Goal: Task Accomplishment & Management: Use online tool/utility

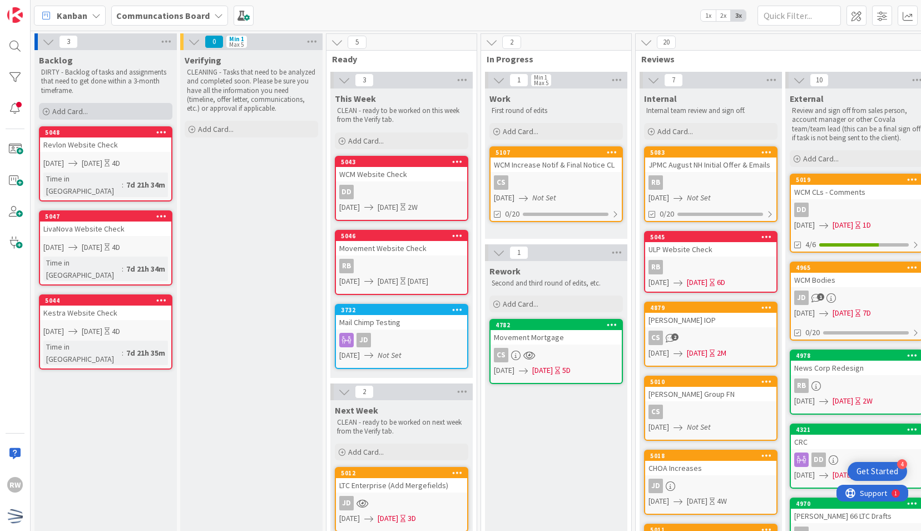
click at [116, 110] on div "Add Card..." at bounding box center [106, 111] width 134 height 17
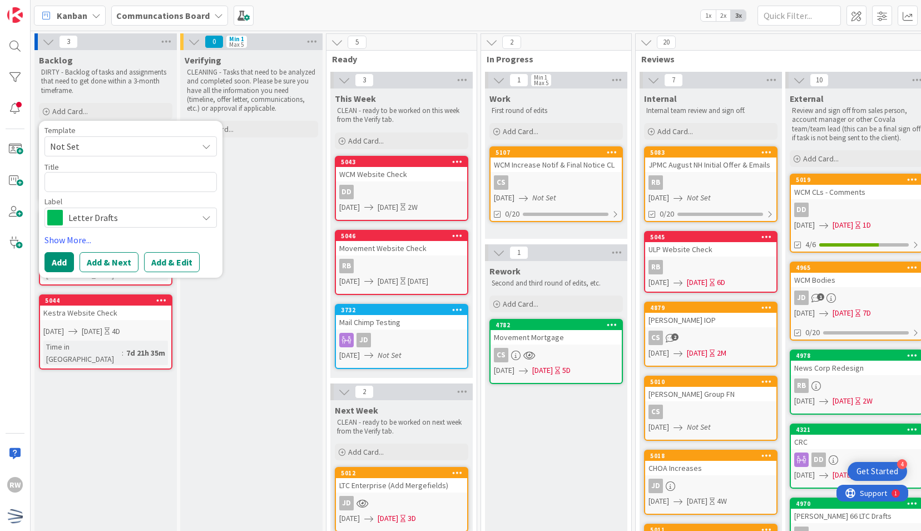
click at [101, 149] on span "Not Set" at bounding box center [119, 146] width 139 height 14
click at [99, 155] on span "Not Set" at bounding box center [131, 146] width 172 height 20
click at [100, 215] on span "Letter Drafts" at bounding box center [130, 218] width 124 height 16
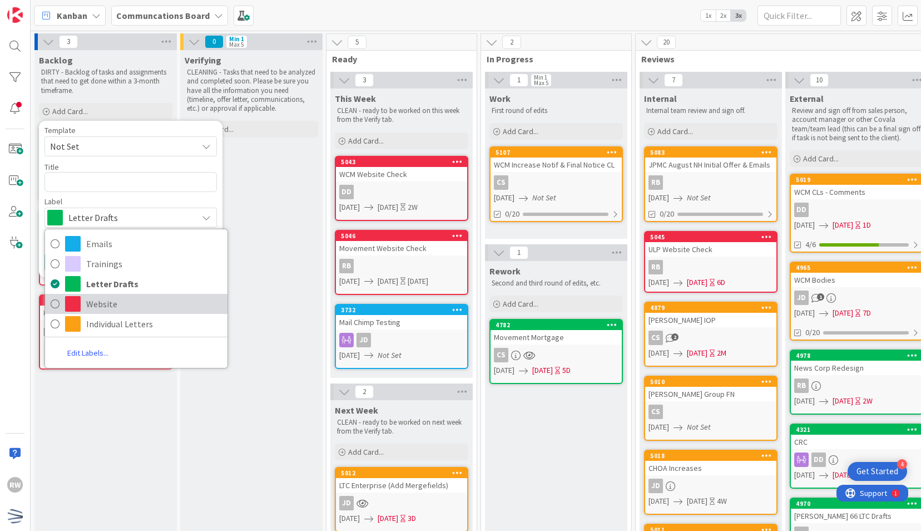
click at [98, 305] on span "Website" at bounding box center [154, 303] width 136 height 17
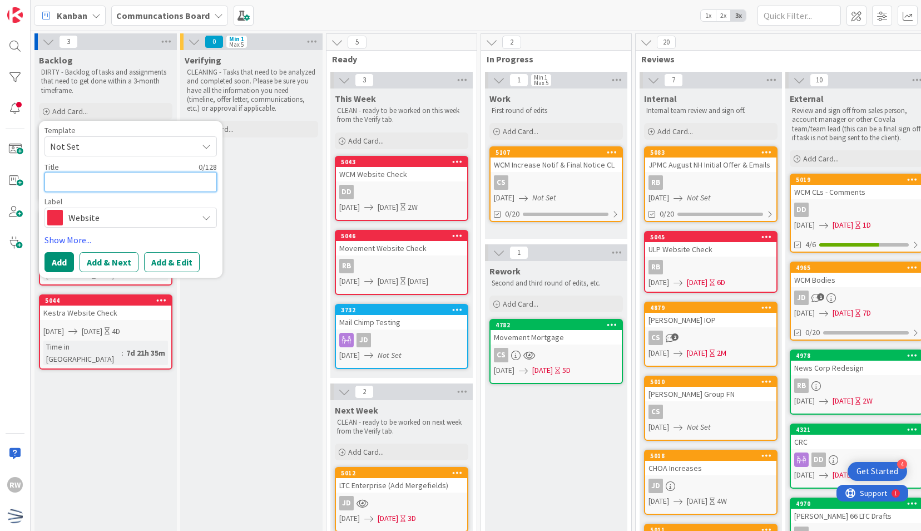
click at [87, 180] on textarea at bounding box center [131, 182] width 172 height 20
type textarea "x"
type textarea "W"
type textarea "x"
type textarea "Wa"
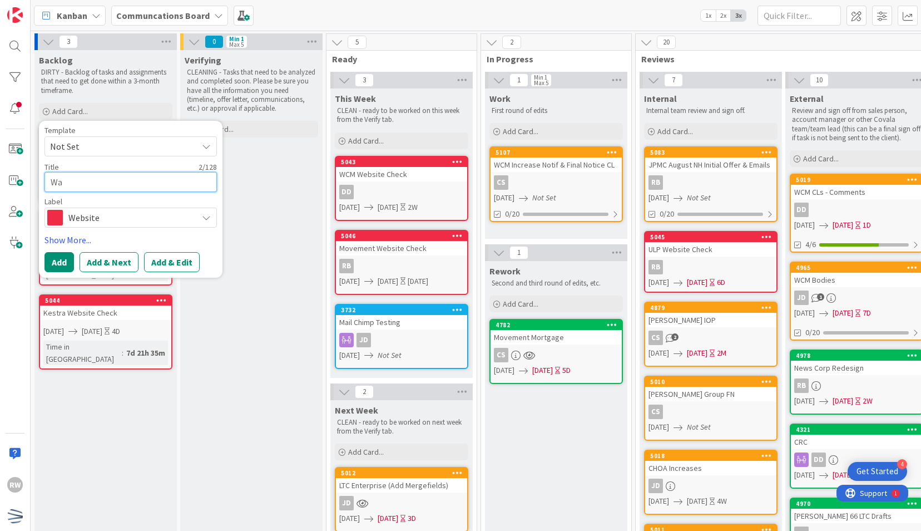
type textarea "x"
type textarea "War"
type textarea "x"
type textarea "Warr"
type textarea "x"
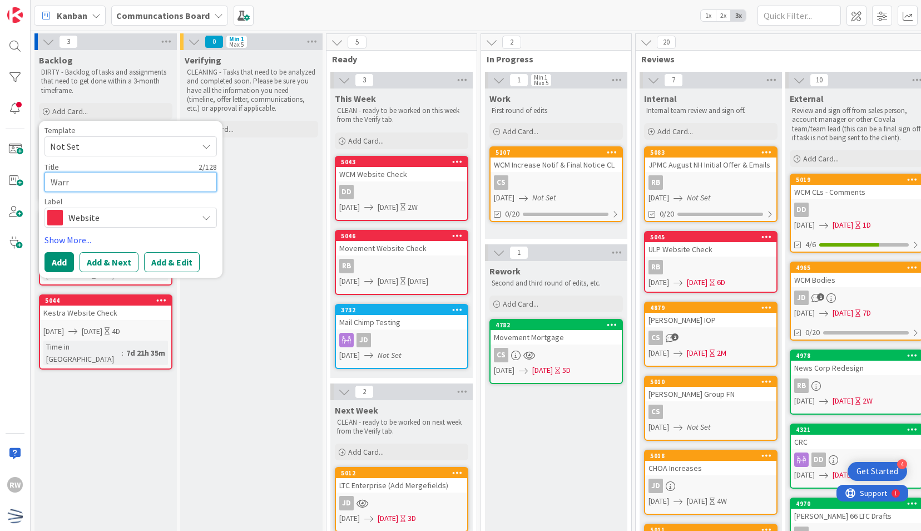
type textarea "Warre"
type textarea "x"
type textarea "[PERSON_NAME]"
type textarea "x"
type textarea "[PERSON_NAME]"
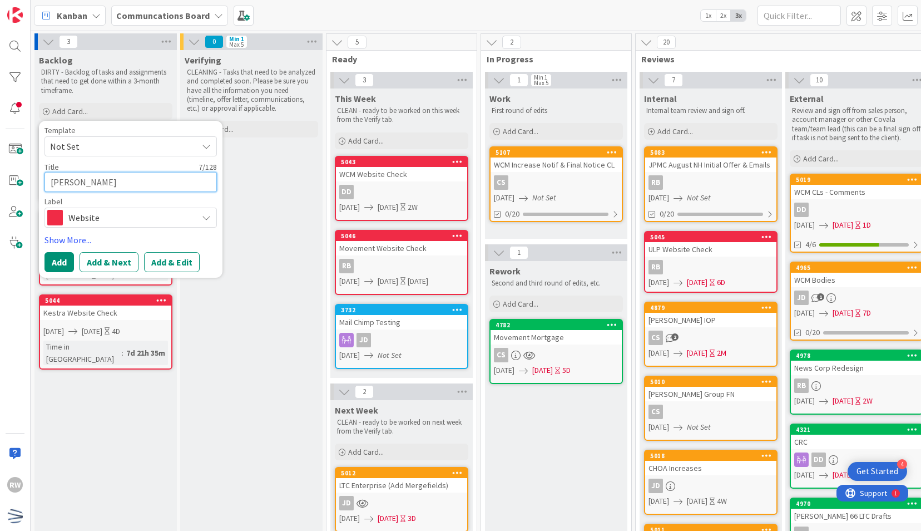
type textarea "x"
type textarea "[PERSON_NAME]"
type textarea "x"
type textarea "[PERSON_NAME]"
type textarea "x"
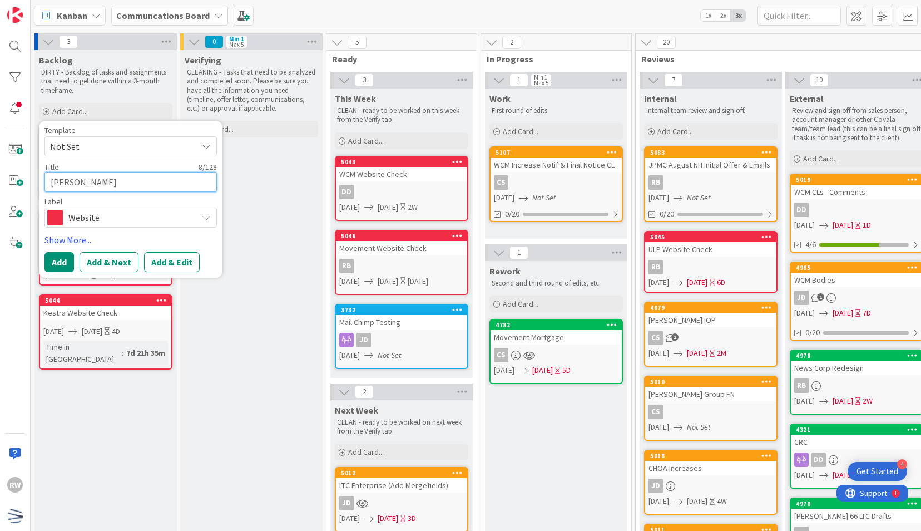
type textarea "[PERSON_NAME]"
type textarea "x"
type textarea "[PERSON_NAME]"
type textarea "x"
type textarea "[PERSON_NAME]"
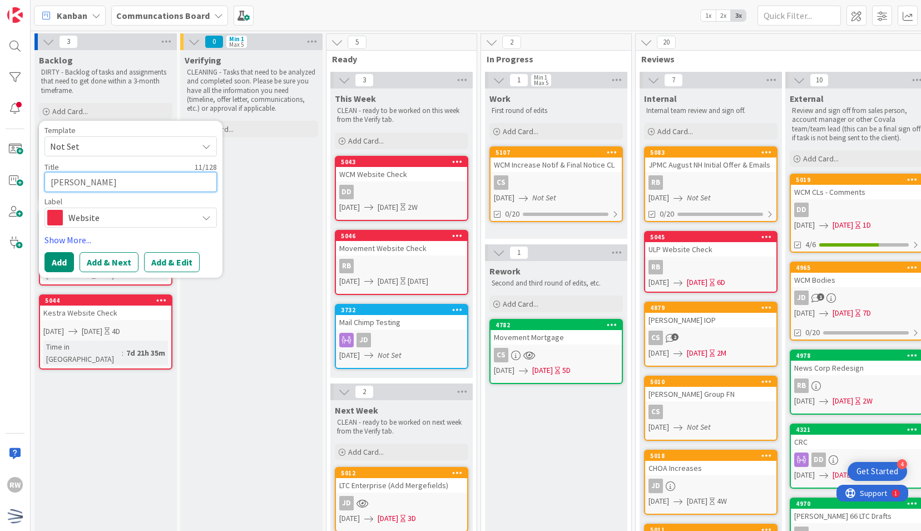
type textarea "x"
type textarea "[PERSON_NAME]"
type textarea "x"
type textarea "[PERSON_NAME]"
type textarea "x"
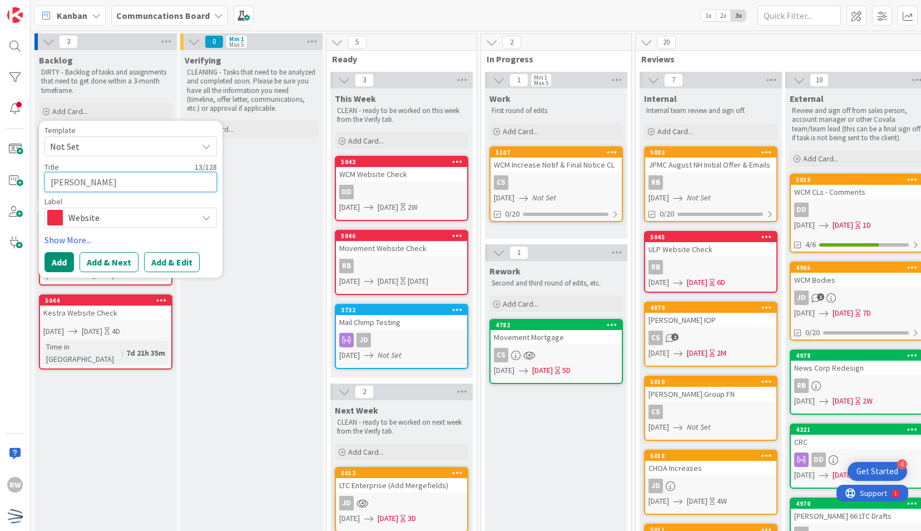
type textarea "[PERSON_NAME]"
type textarea "x"
type textarea "[PERSON_NAME] W"
type textarea "x"
type textarea "[PERSON_NAME] WE"
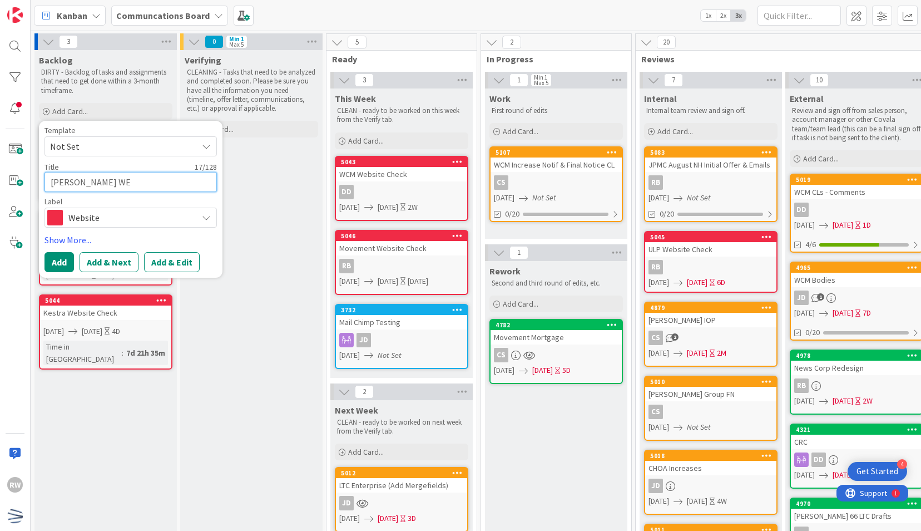
type textarea "x"
type textarea "[PERSON_NAME] W"
type textarea "x"
type textarea "[PERSON_NAME]"
type textarea "x"
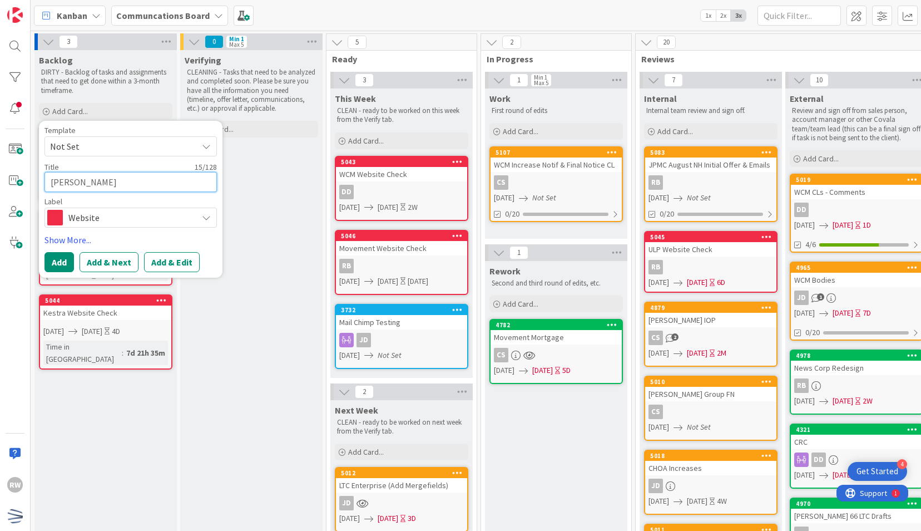
type textarea "[PERSON_NAME]"
type textarea "x"
type textarea "[PERSON_NAME]"
type textarea "x"
type textarea "[PERSON_NAME] W"
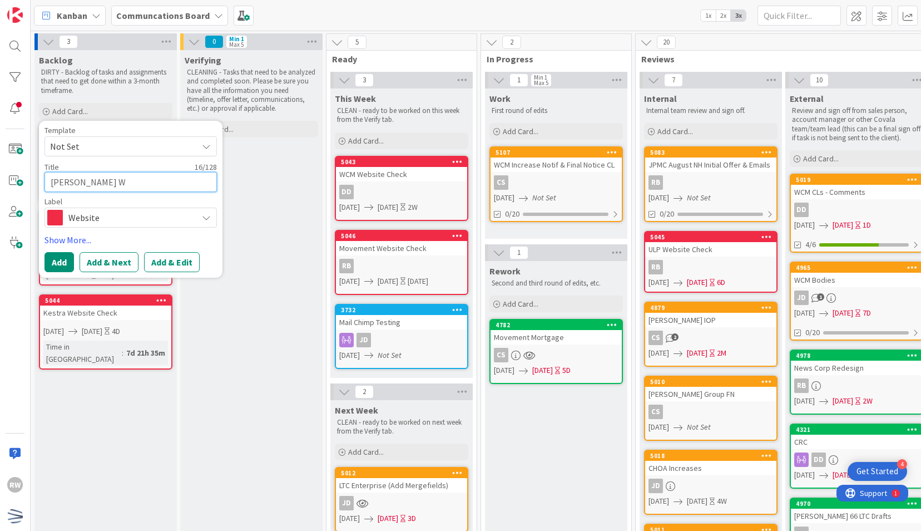
type textarea "x"
type textarea "[PERSON_NAME] We"
type textarea "x"
type textarea "[PERSON_NAME] Web"
type textarea "x"
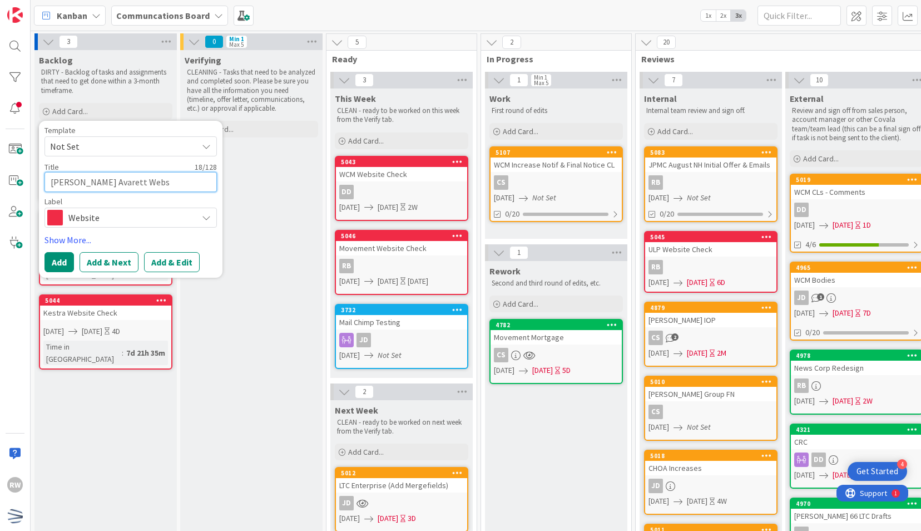
type textarea "[PERSON_NAME] Avarett Websi"
type textarea "x"
type textarea "[PERSON_NAME] Avarett Websit"
type textarea "x"
type textarea "[PERSON_NAME] Website"
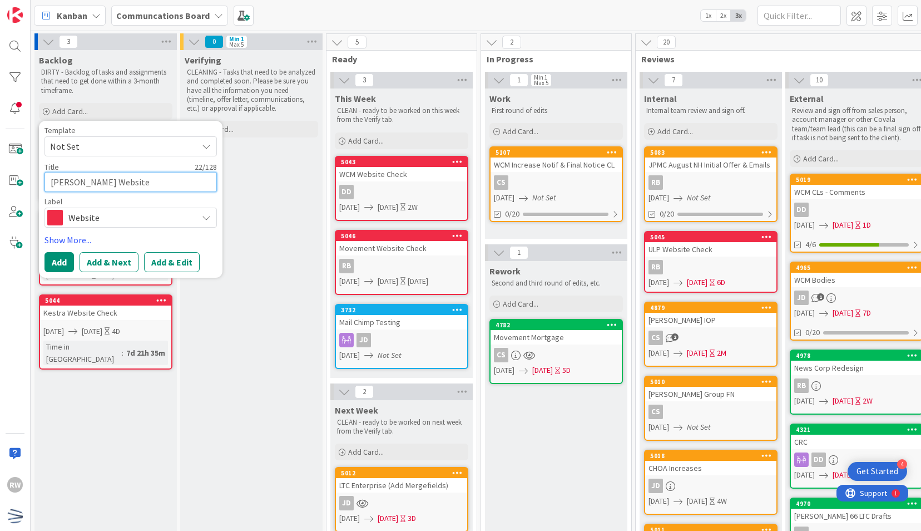
type textarea "x"
type textarea "[PERSON_NAME] Website"
type textarea "x"
type textarea "[PERSON_NAME] Website C"
type textarea "x"
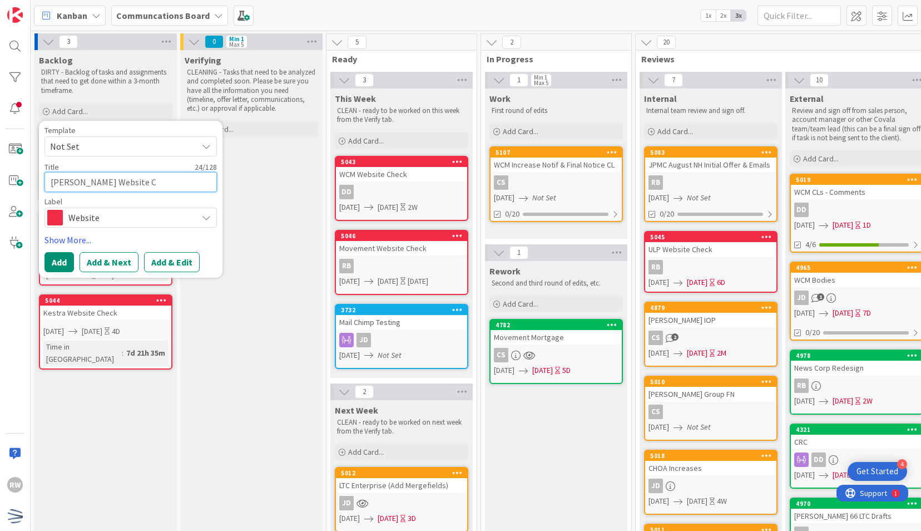
type textarea "[PERSON_NAME] Website Ch"
type textarea "x"
type textarea "[PERSON_NAME] Website Che"
type textarea "x"
type textarea "[PERSON_NAME] Website Chec"
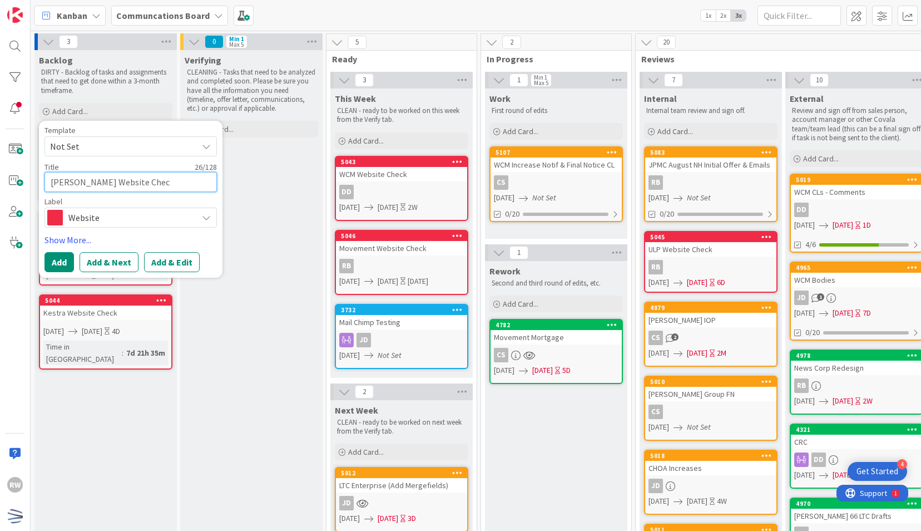
type textarea "x"
type textarea "[PERSON_NAME] Website Check"
type textarea "x"
type textarea "[PERSON_NAME] Website Check"
type textarea "x"
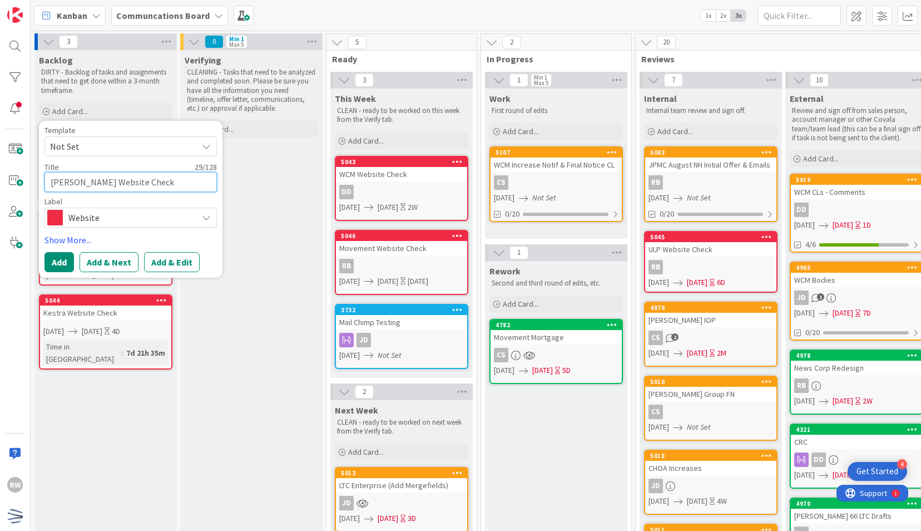
type textarea "[PERSON_NAME] Website Check ("
type textarea "x"
type textarea "[PERSON_NAME] Website Check (L"
type textarea "x"
type textarea "[PERSON_NAME] Website Check (LT"
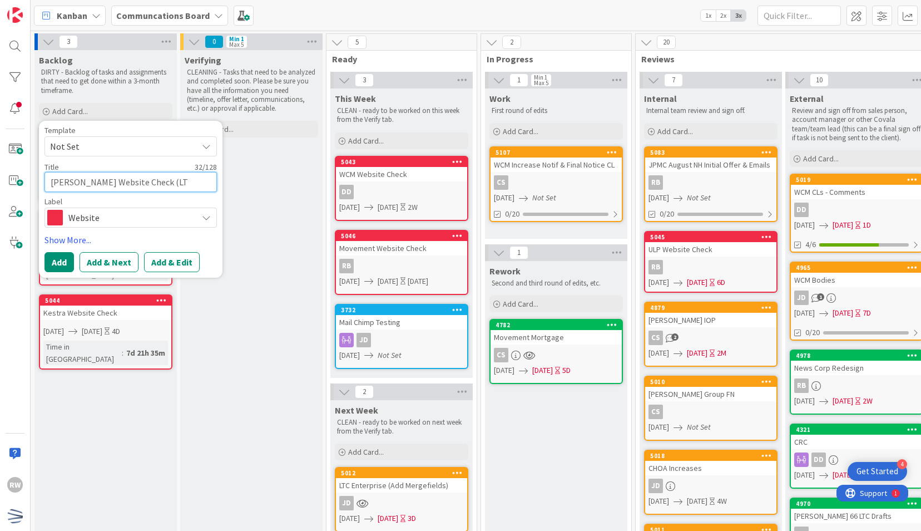
type textarea "x"
type textarea "[PERSON_NAME] Website Check (LTC"
type textarea "x"
type textarea "[PERSON_NAME] Website Check (LTC)"
click at [62, 235] on link "Show More..." at bounding box center [131, 239] width 172 height 13
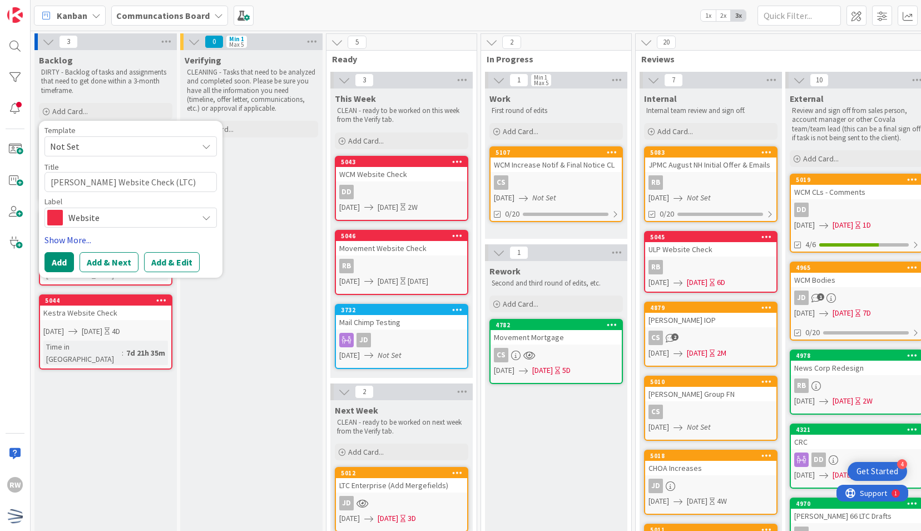
type textarea "x"
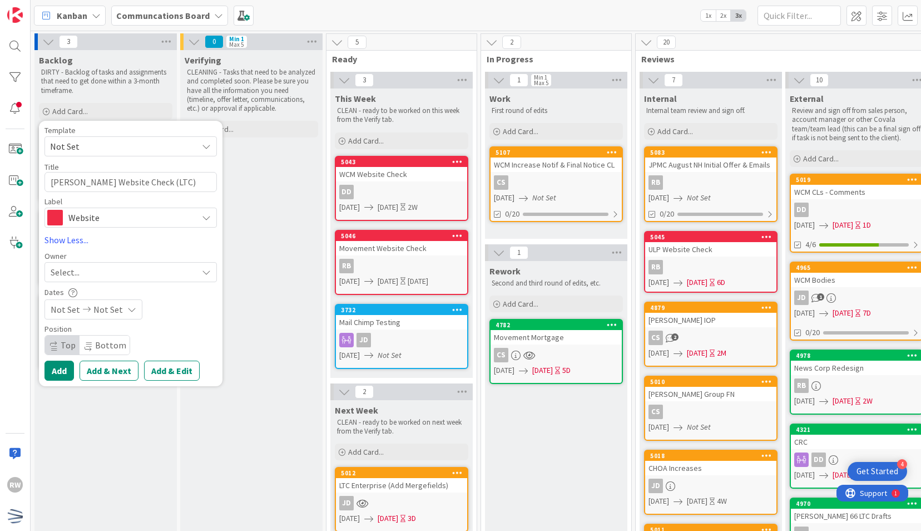
click at [94, 309] on span "Not Set" at bounding box center [107, 309] width 29 height 13
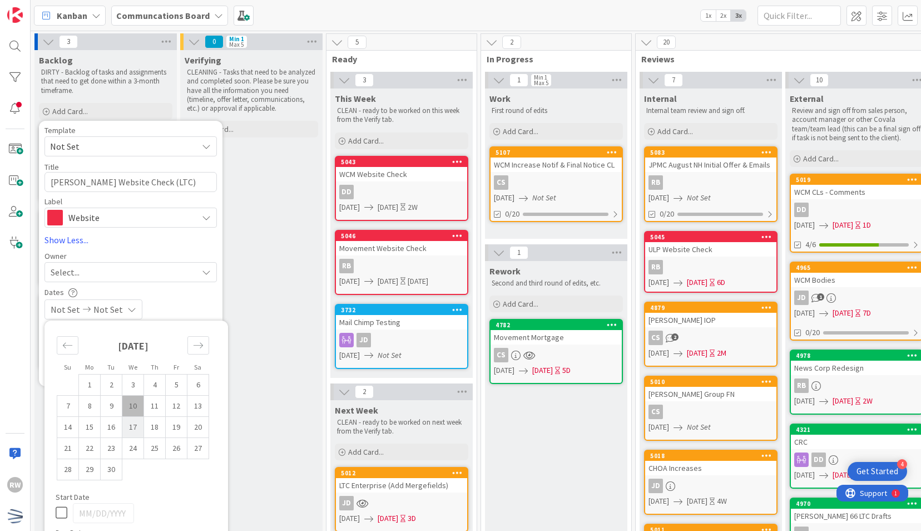
click at [138, 425] on td "17" at bounding box center [133, 426] width 22 height 21
type input "[DATE]"
type textarea "x"
click at [136, 453] on td "24" at bounding box center [133, 447] width 22 height 21
type input "[DATE]"
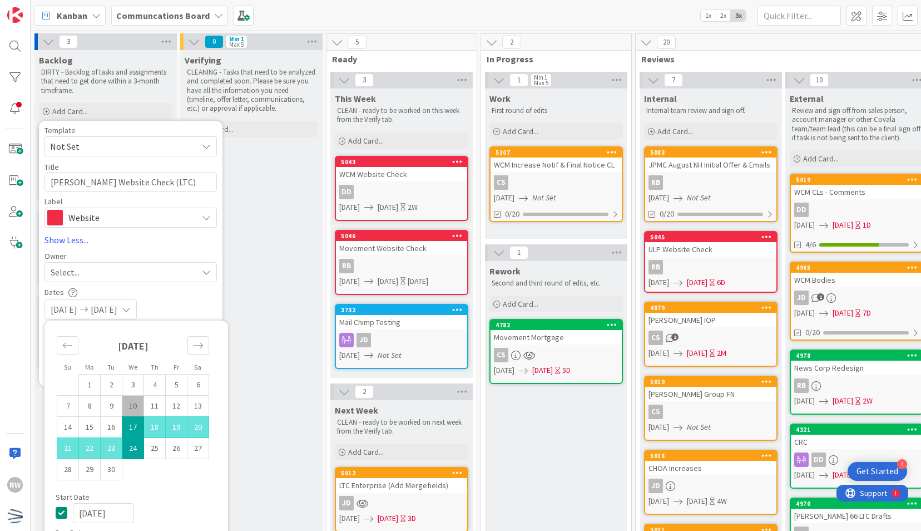
type textarea "x"
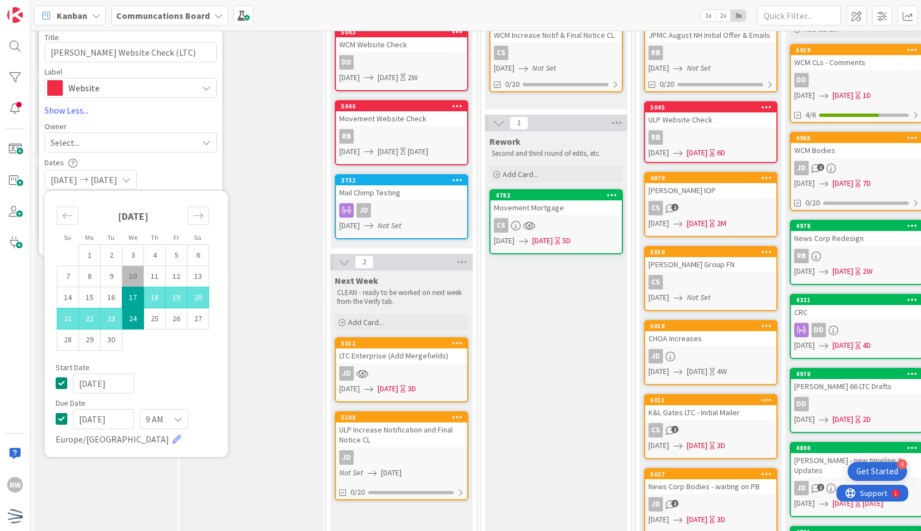
scroll to position [130, 0]
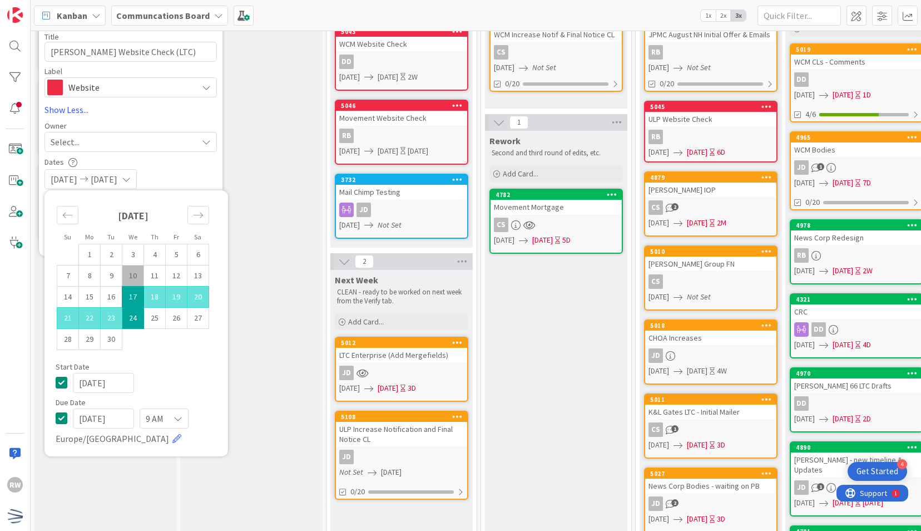
click at [272, 244] on div "Verifying CLEANING - Tasks that need to be analyzed and completed soon. Please …" at bounding box center [251, 380] width 142 height 921
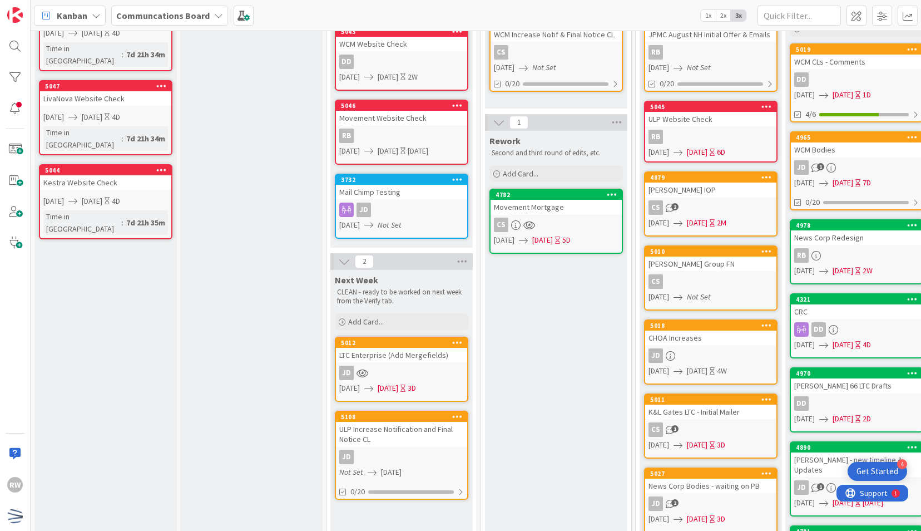
scroll to position [0, 0]
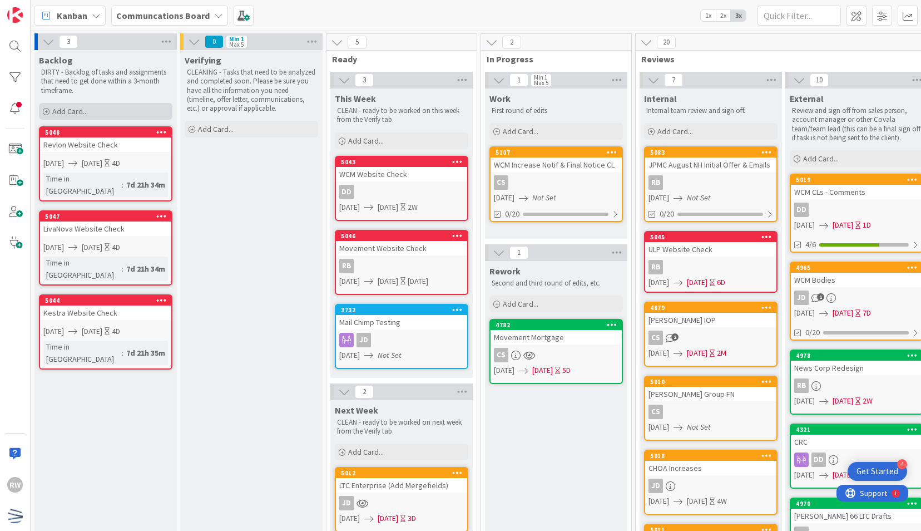
click at [119, 108] on div "Add Card..." at bounding box center [106, 111] width 134 height 17
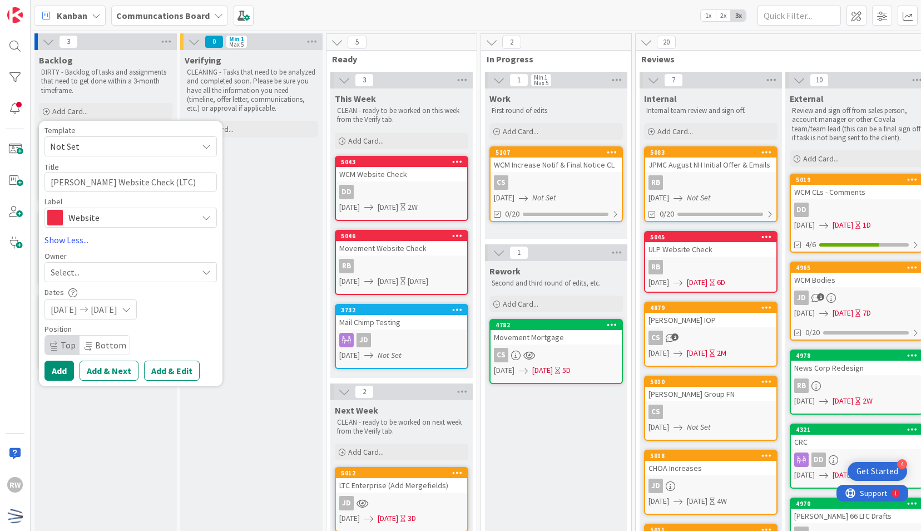
click at [117, 273] on div "Select..." at bounding box center [124, 271] width 147 height 13
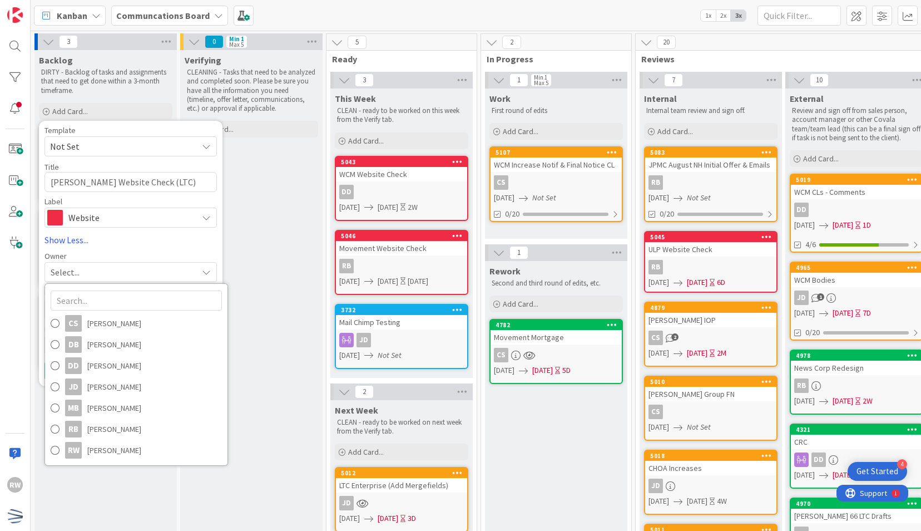
click at [117, 273] on div "Select..." at bounding box center [124, 271] width 147 height 13
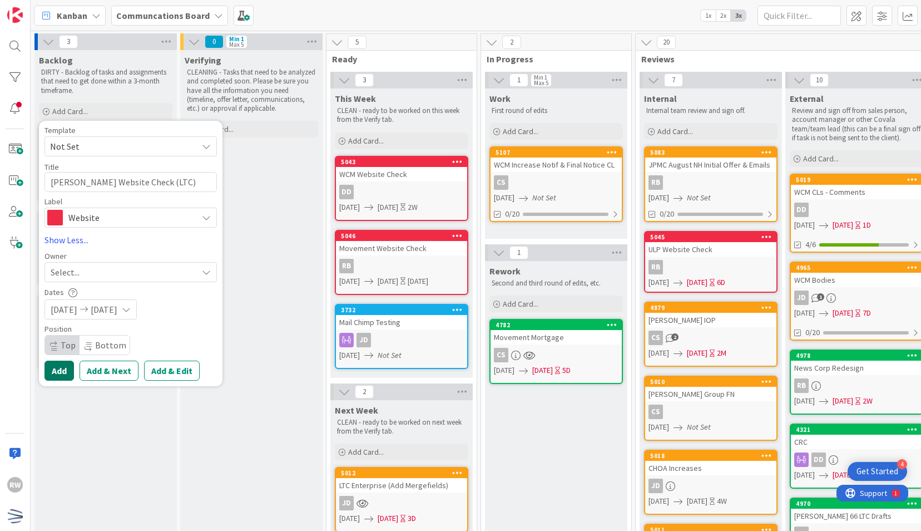
click at [62, 369] on button "Add" at bounding box center [59, 371] width 29 height 20
